Goal: Find specific page/section: Find specific page/section

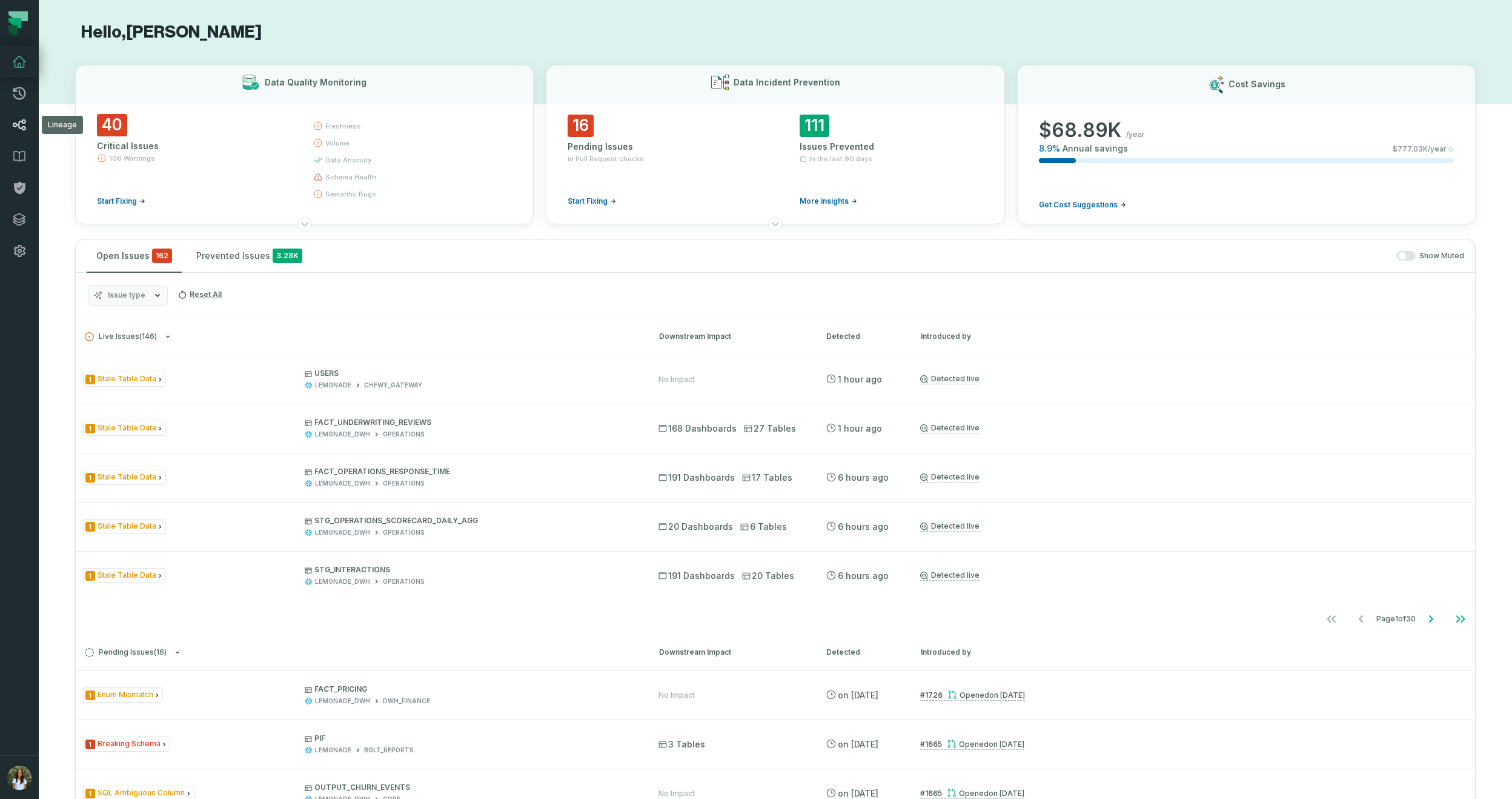
click at [21, 126] on icon at bounding box center [20, 125] width 15 height 15
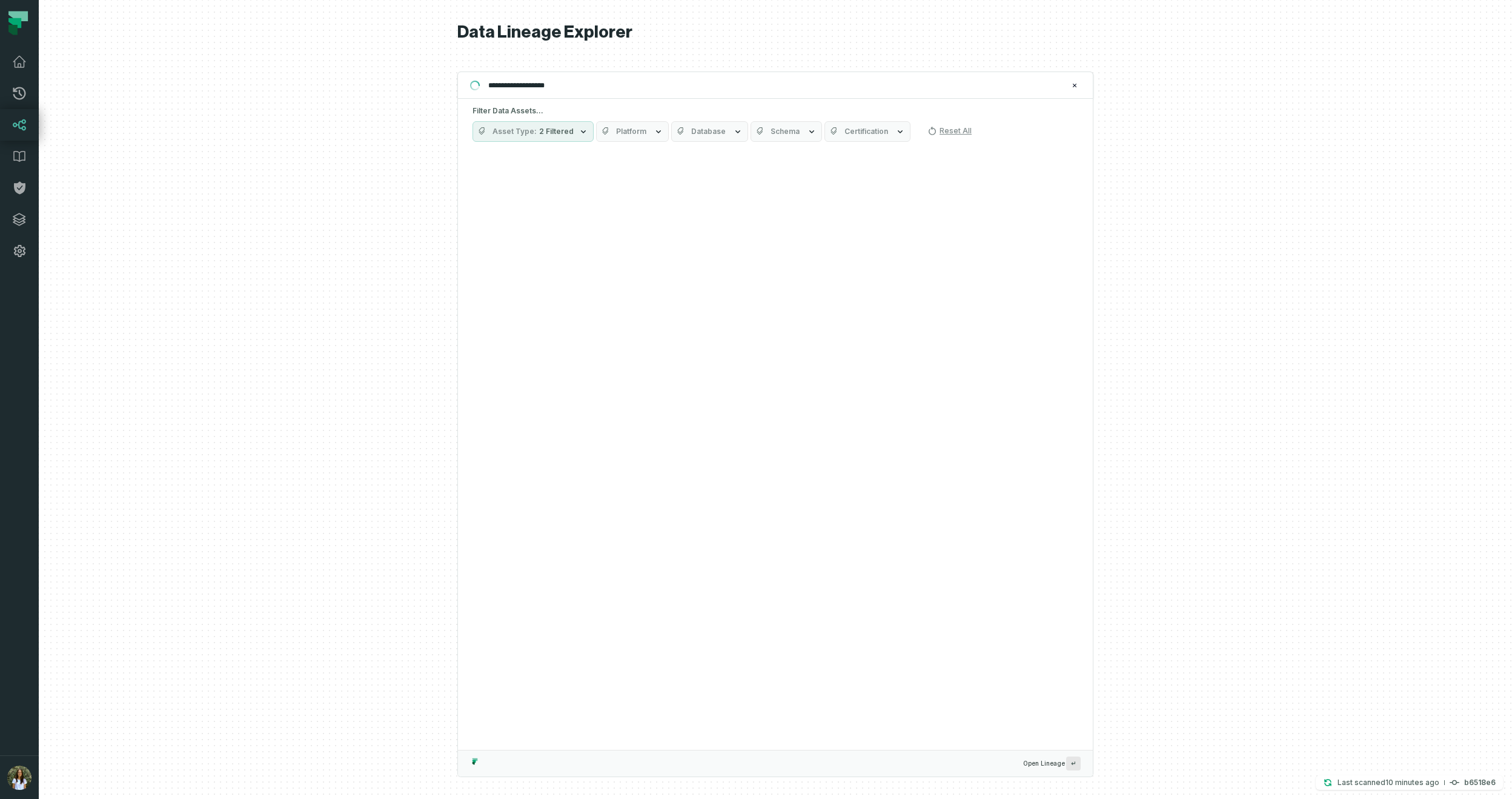
type input "**********"
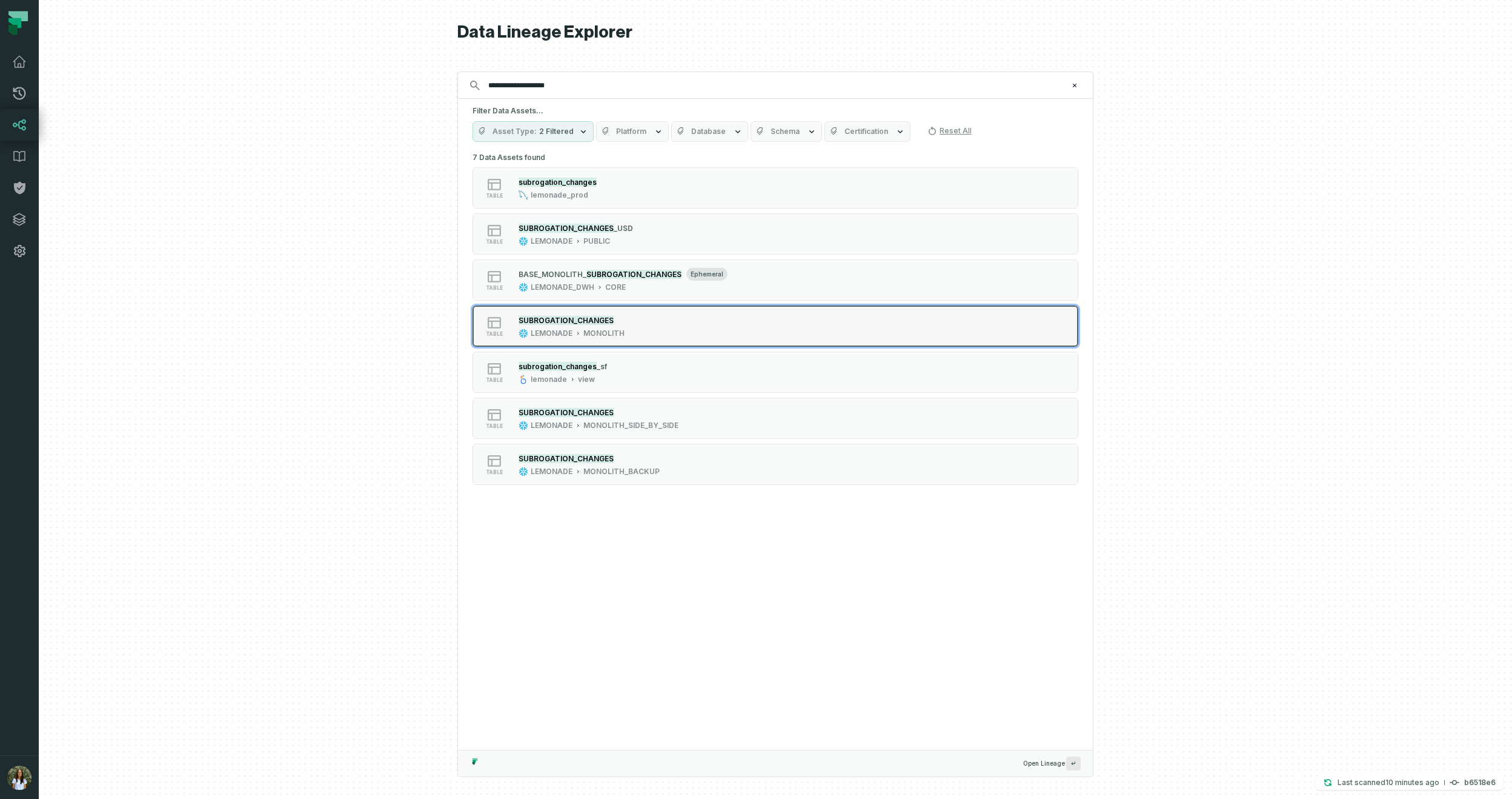
click at [859, 318] on button "table SUBROGATION_CHANGES LEMONADE MONOLITH" at bounding box center [775, 326] width 606 height 41
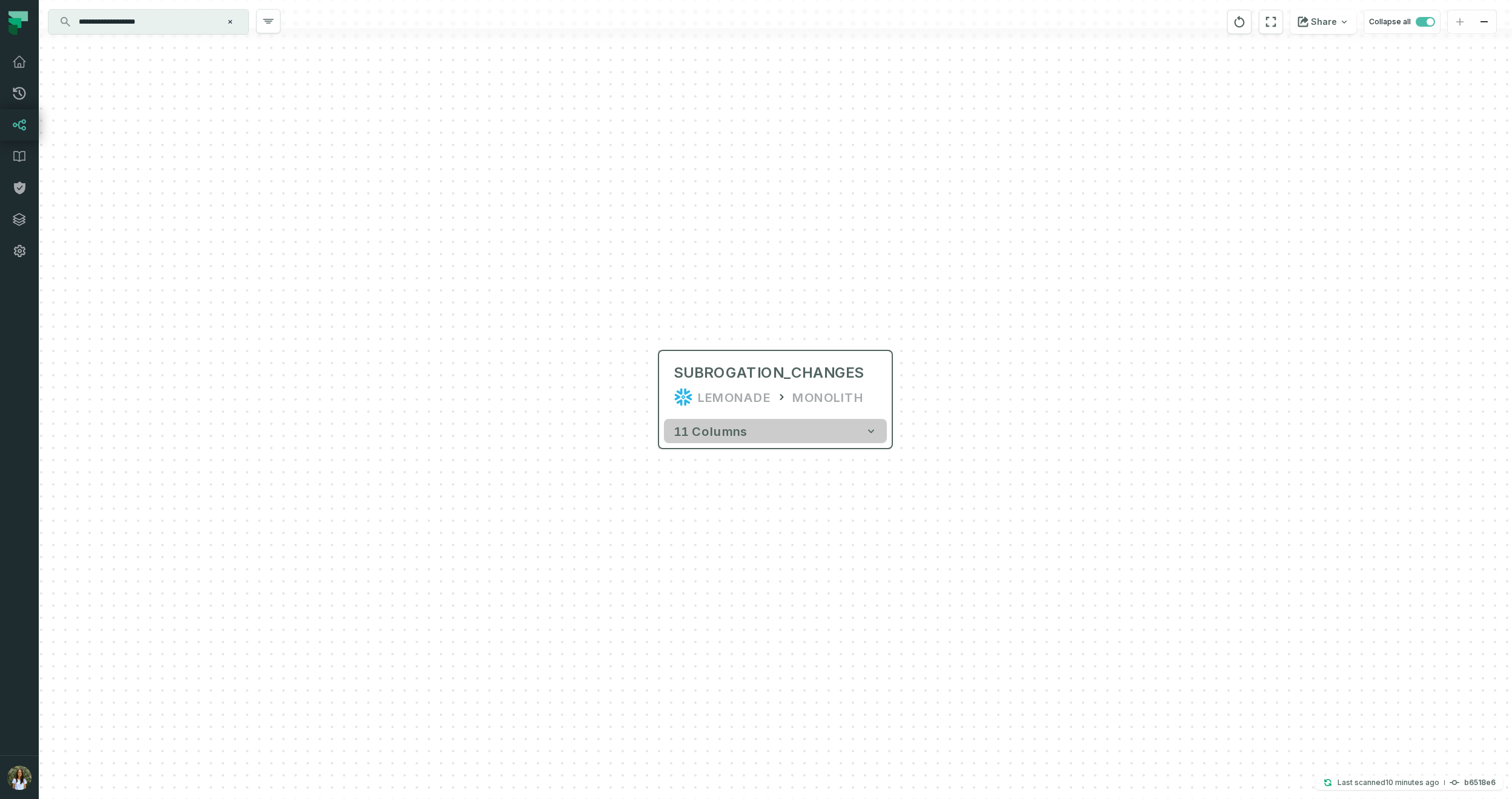
click at [873, 437] on button "11 columns" at bounding box center [775, 430] width 223 height 24
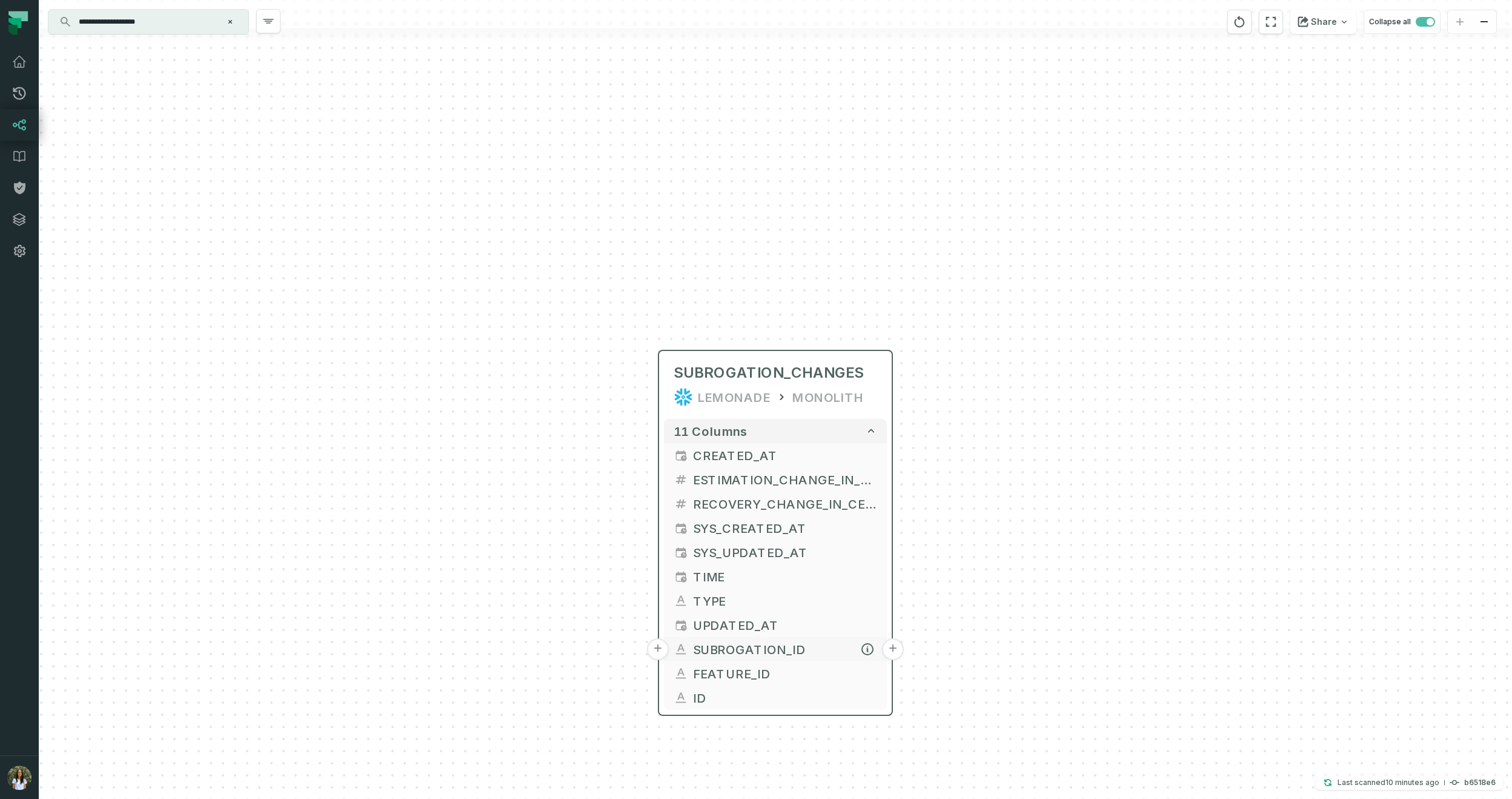
click at [892, 651] on button "+" at bounding box center [892, 649] width 22 height 22
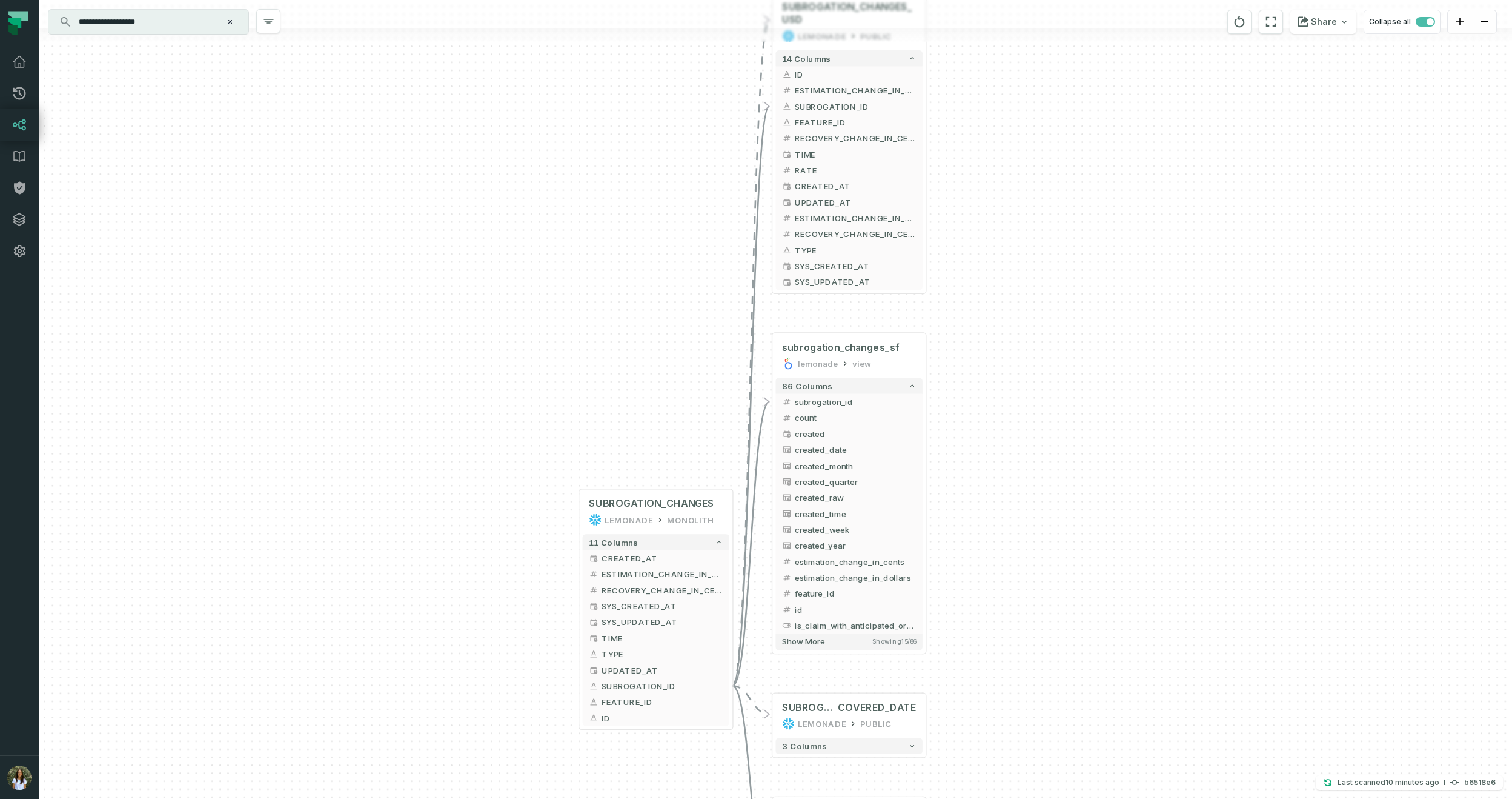
drag, startPoint x: 957, startPoint y: 626, endPoint x: 970, endPoint y: 284, distance: 342.2
click at [970, 284] on div "+ SUBROGATION_CHANGES_USD LEMONADE PUBLIC 14 columns + ID + ESTIMATION_CHANGE_I…" at bounding box center [775, 400] width 1473 height 799
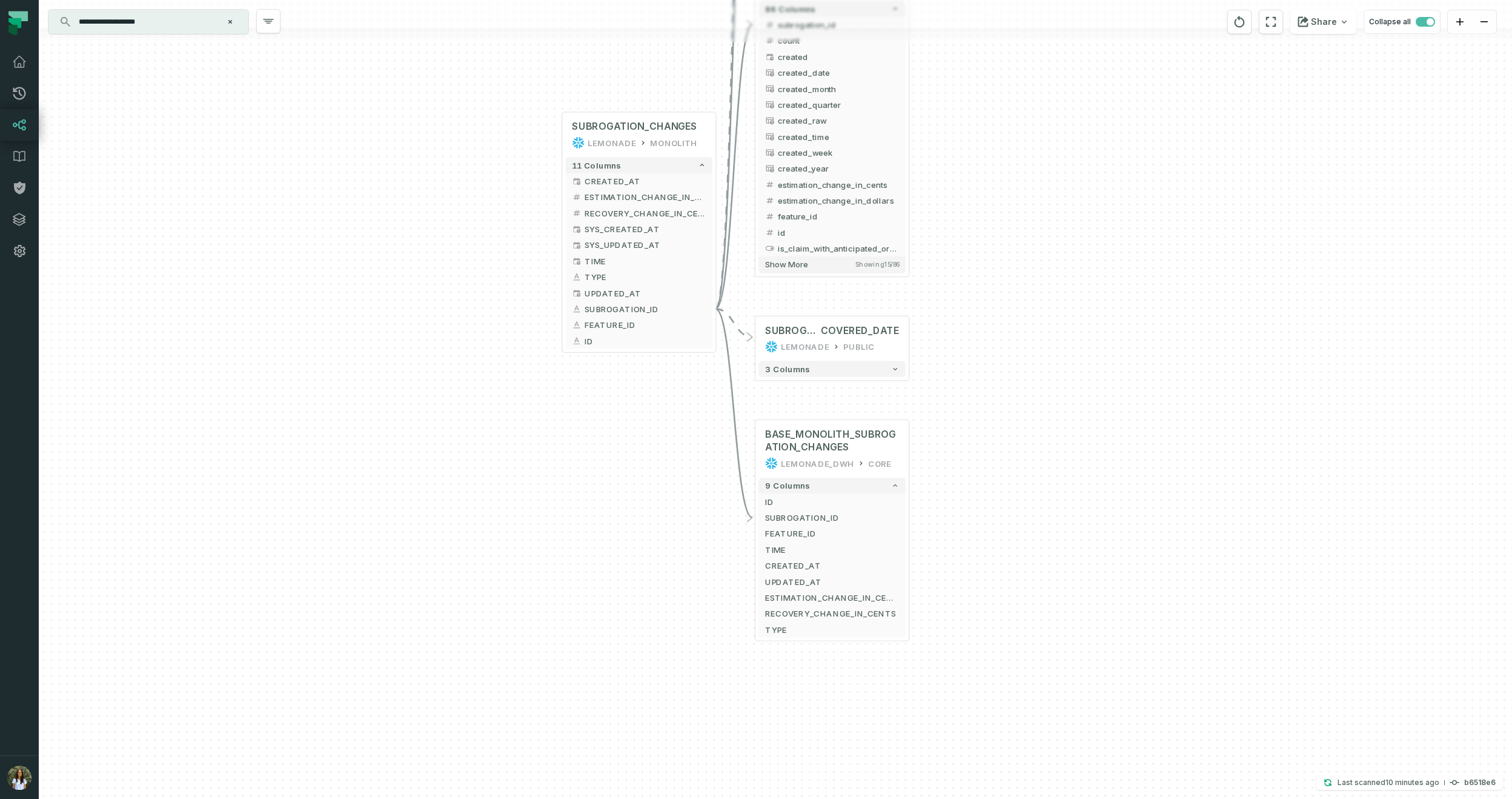
drag, startPoint x: 1006, startPoint y: 503, endPoint x: 988, endPoint y: 133, distance: 370.4
click at [988, 133] on div "+ SUBROGATION_CHANGES_USD LEMONADE PUBLIC 14 columns + ID + ESTIMATION_CHANGE_I…" at bounding box center [775, 400] width 1473 height 799
click at [715, 307] on button "-" at bounding box center [717, 309] width 15 height 15
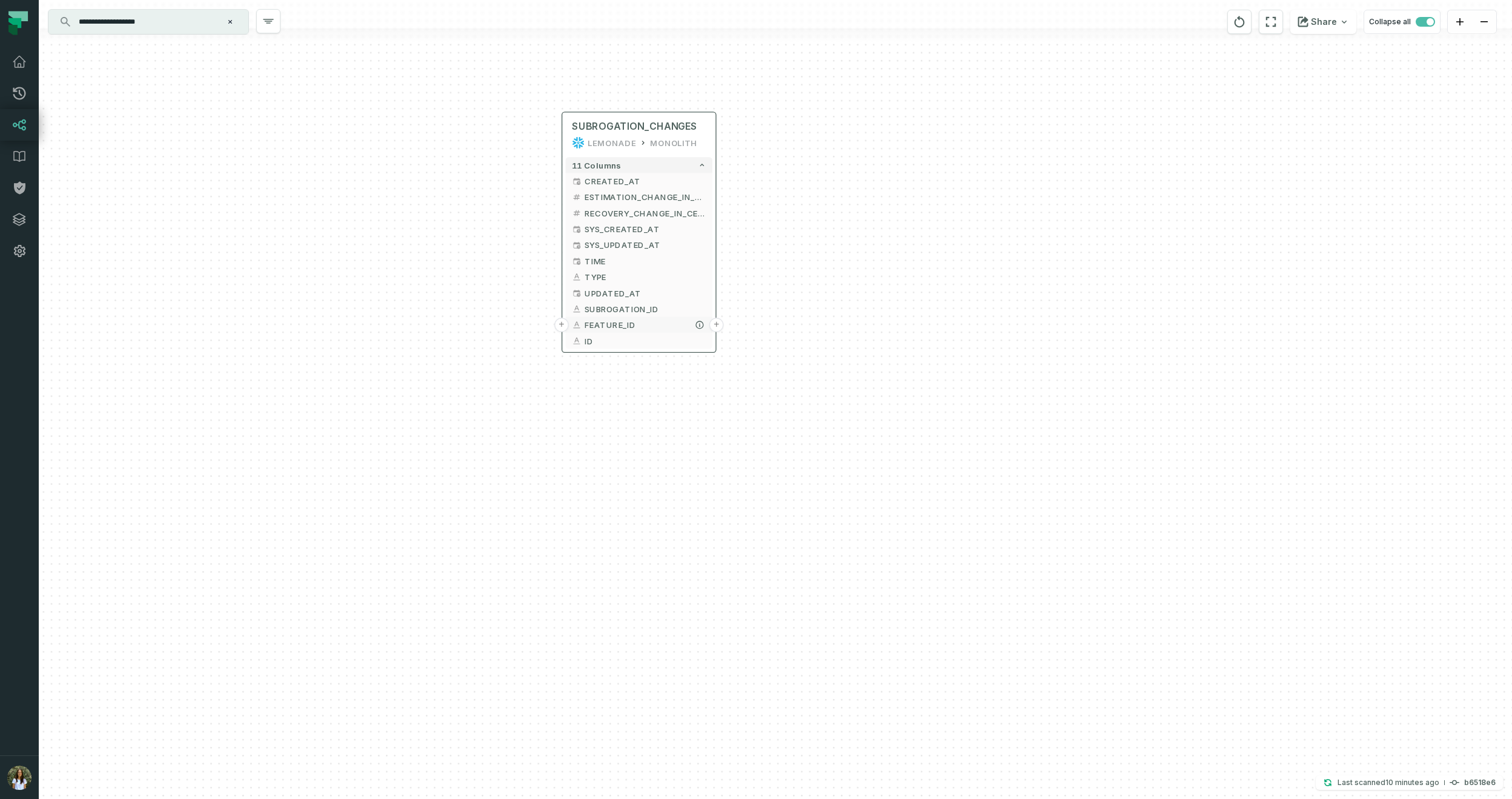
click at [716, 325] on button "+" at bounding box center [717, 325] width 15 height 15
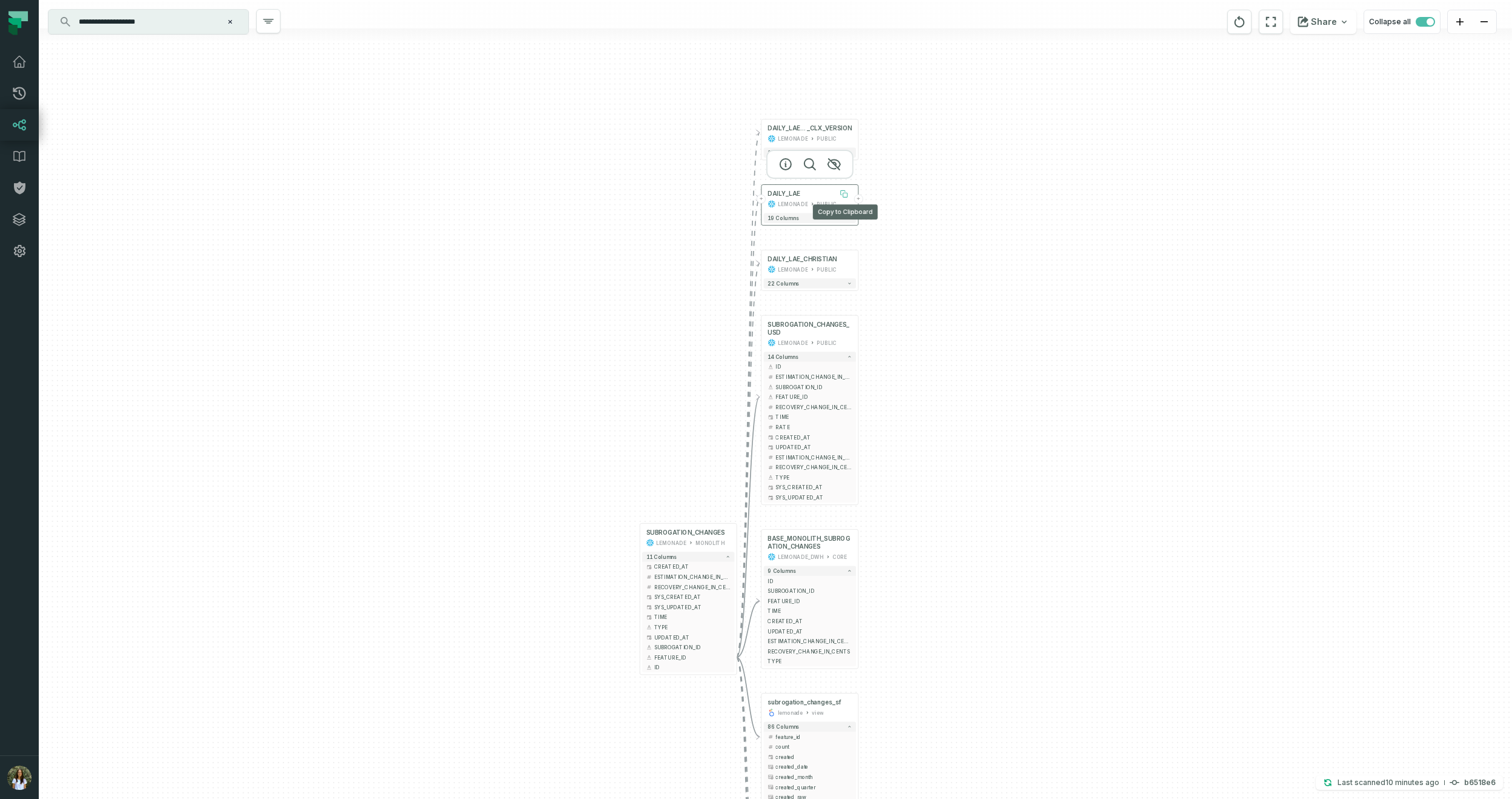
click at [837, 198] on button at bounding box center [844, 194] width 16 height 16
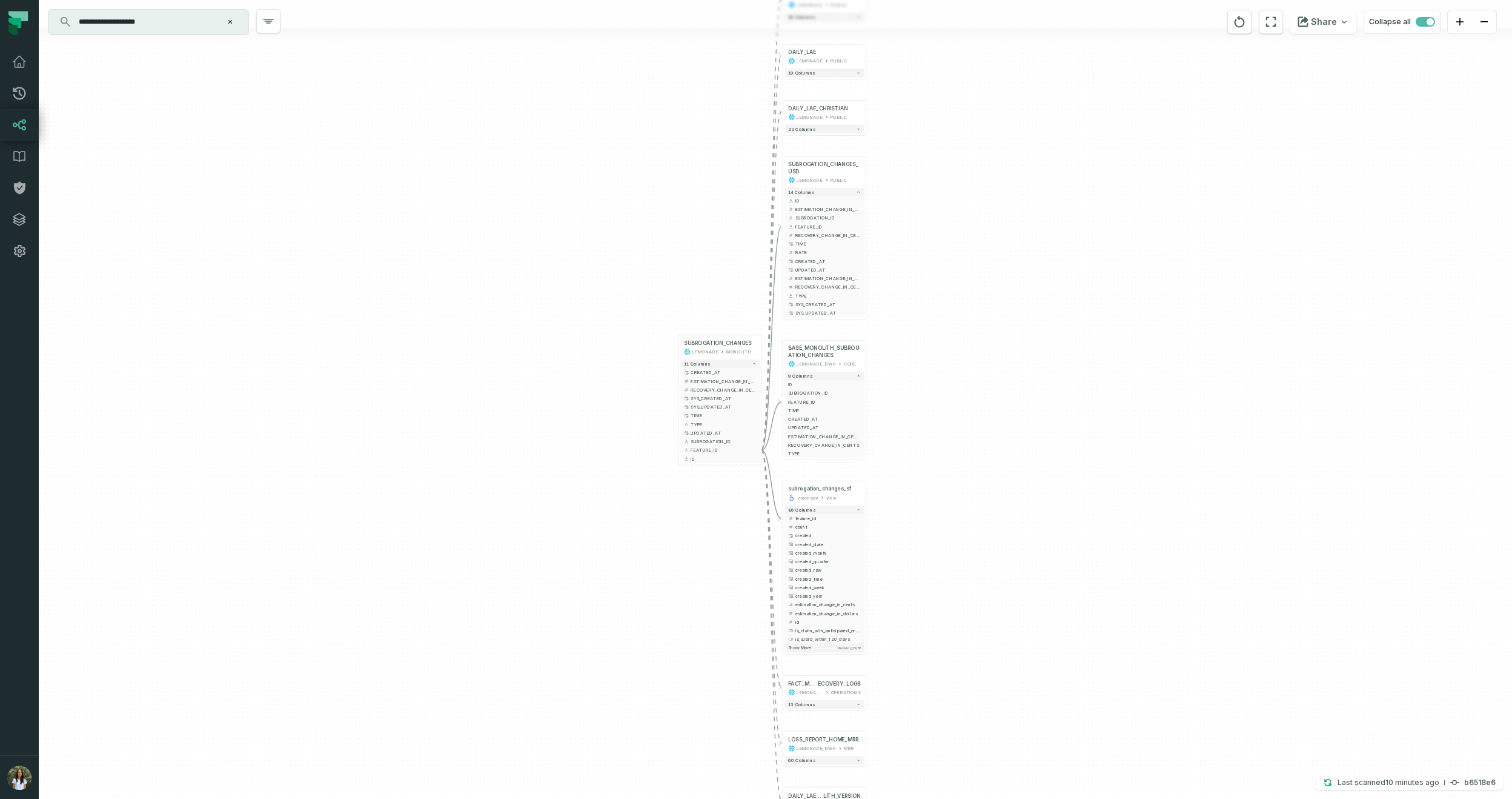
drag, startPoint x: 947, startPoint y: 358, endPoint x: 953, endPoint y: 105, distance: 253.1
click at [953, 106] on div "+ DAILY_LAE_NEW _CLX_VERSION LEMONADE PUBLIC + 19 columns + DAILY_LAE LEMONADE …" at bounding box center [775, 400] width 1473 height 799
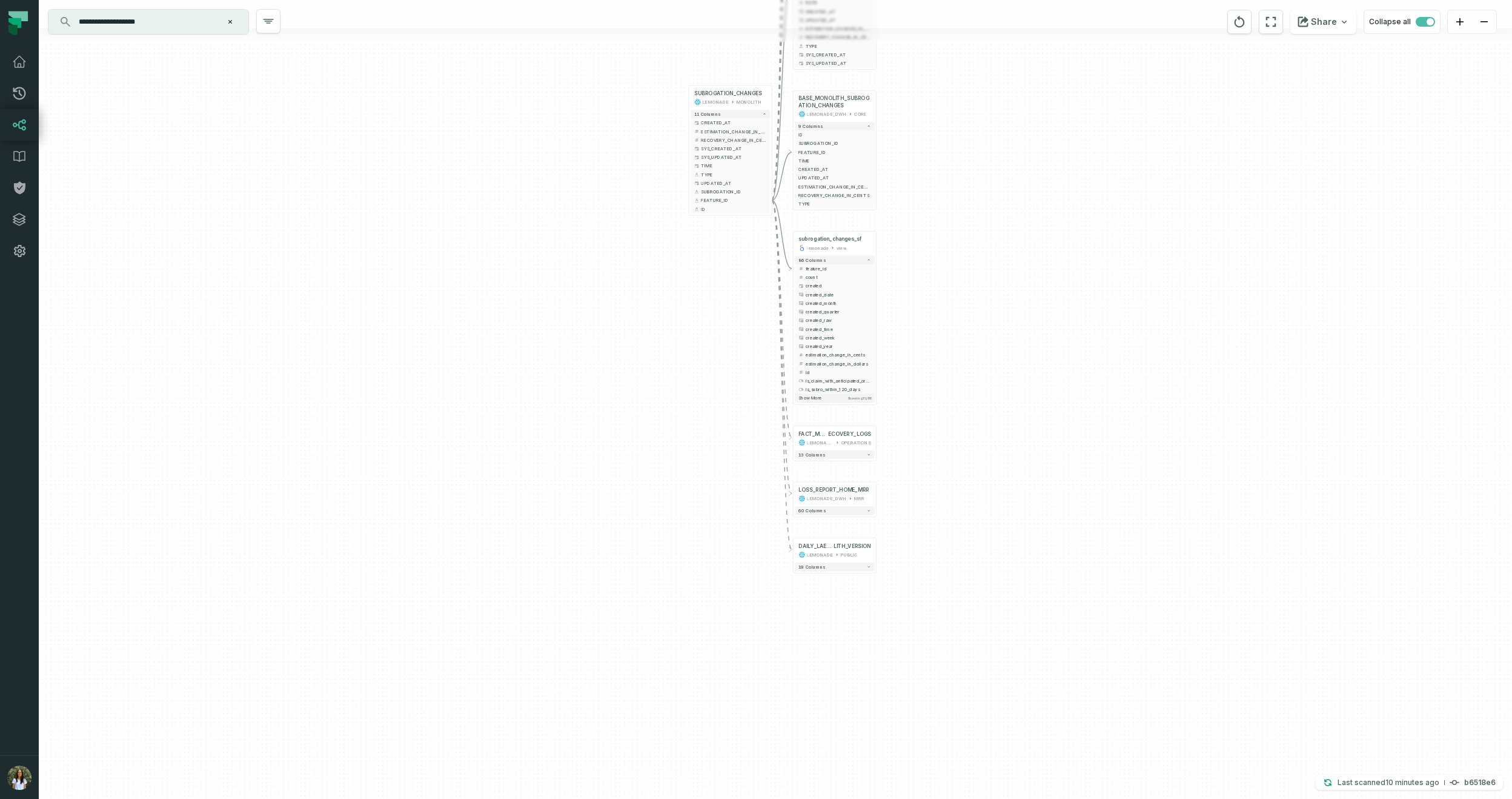
drag, startPoint x: 985, startPoint y: 428, endPoint x: 985, endPoint y: 266, distance: 162.0
click at [985, 266] on div "+ DAILY_LAE_NEW _CLX_VERSION LEMONADE PUBLIC + 19 columns + DAILY_LAE LEMONADE …" at bounding box center [775, 400] width 1473 height 799
click at [847, 439] on div "OPERATIONS" at bounding box center [856, 442] width 30 height 7
